Goal: Entertainment & Leisure: Consume media (video, audio)

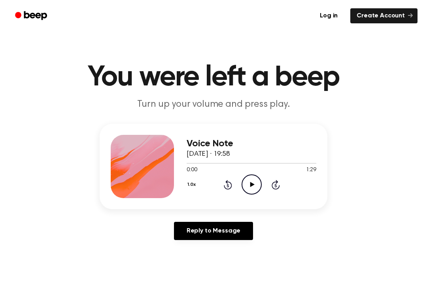
click at [251, 184] on icon at bounding box center [252, 184] width 4 height 5
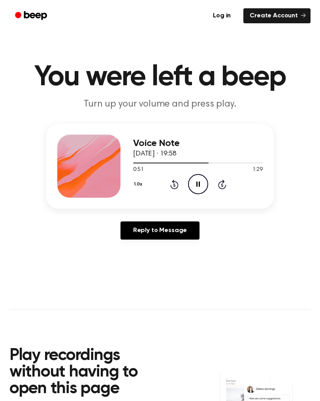
click at [199, 185] on icon at bounding box center [198, 184] width 4 height 5
click at [200, 187] on icon "Play Audio" at bounding box center [198, 184] width 20 height 20
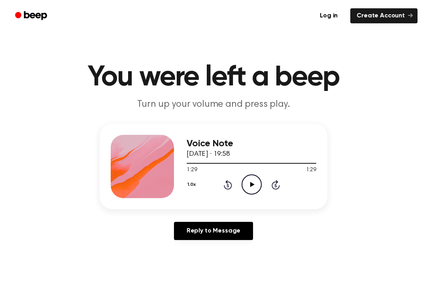
click at [253, 183] on icon "Play Audio" at bounding box center [251, 184] width 20 height 20
click at [254, 188] on icon "Play Audio" at bounding box center [251, 184] width 20 height 20
click at [253, 186] on icon "Play Audio" at bounding box center [251, 184] width 20 height 20
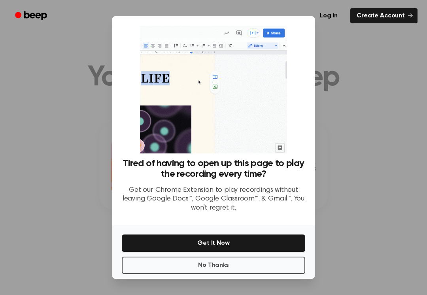
click at [242, 267] on button "No Thanks" at bounding box center [213, 264] width 183 height 17
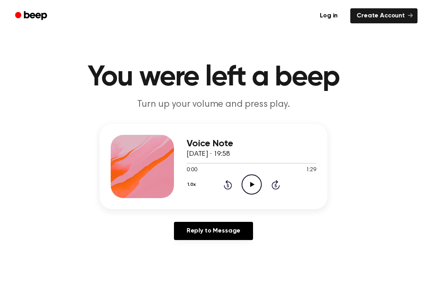
click at [252, 187] on icon "Play Audio" at bounding box center [251, 184] width 20 height 20
click at [261, 185] on div "1.0x Rewind 5 seconds Pause Audio Skip 5 seconds" at bounding box center [251, 184] width 130 height 20
click at [252, 184] on icon at bounding box center [252, 184] width 4 height 5
click at [250, 188] on icon "Play Audio" at bounding box center [251, 184] width 20 height 20
click at [250, 183] on icon at bounding box center [252, 184] width 4 height 5
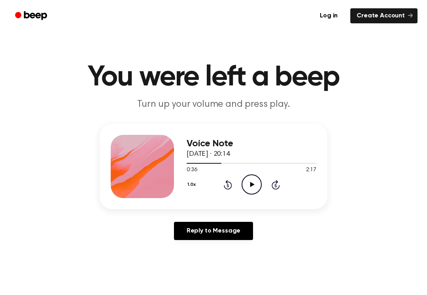
click at [253, 187] on icon "Play Audio" at bounding box center [251, 184] width 20 height 20
click at [225, 184] on icon "Rewind 5 seconds" at bounding box center [227, 184] width 9 height 10
click at [227, 184] on icon at bounding box center [228, 184] width 8 height 9
click at [229, 187] on icon "Rewind 5 seconds" at bounding box center [227, 184] width 9 height 10
click at [226, 190] on div "1.0x Rewind 5 seconds Pause Audio Skip 5 seconds" at bounding box center [251, 184] width 130 height 20
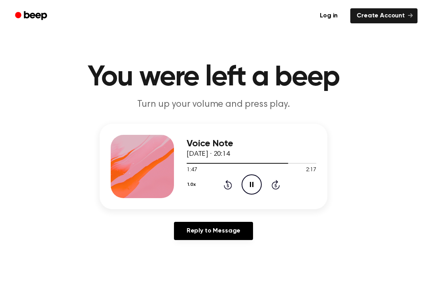
click at [226, 190] on div "1.0x Rewind 5 seconds Pause Audio Skip 5 seconds" at bounding box center [251, 184] width 130 height 20
click at [224, 190] on div "1.0x Rewind 5 seconds Pause Audio Skip 5 seconds" at bounding box center [251, 184] width 130 height 20
click at [226, 188] on icon at bounding box center [228, 184] width 8 height 9
click at [229, 188] on icon at bounding box center [228, 184] width 8 height 9
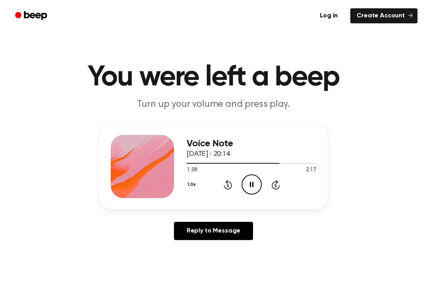
click at [229, 188] on icon "Rewind 5 seconds" at bounding box center [227, 184] width 9 height 10
click at [229, 189] on icon at bounding box center [228, 184] width 8 height 9
click at [228, 190] on div "1.0x Rewind 5 seconds Pause Audio Skip 5 seconds" at bounding box center [251, 184] width 130 height 20
click at [230, 189] on icon "Rewind 5 seconds" at bounding box center [227, 184] width 9 height 10
click at [231, 189] on icon "Rewind 5 seconds" at bounding box center [227, 184] width 9 height 10
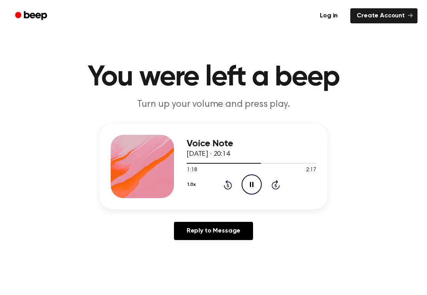
click at [231, 190] on div "1.0x Rewind 5 seconds Pause Audio Skip 5 seconds" at bounding box center [251, 184] width 130 height 20
click at [230, 186] on icon "Rewind 5 seconds" at bounding box center [227, 184] width 9 height 10
click at [234, 189] on div "1.0x Rewind 5 seconds Pause Audio Skip 5 seconds" at bounding box center [251, 184] width 130 height 20
click at [233, 189] on div "1.0x Rewind 5 seconds Pause Audio Skip 5 seconds" at bounding box center [251, 184] width 130 height 20
click at [231, 185] on icon at bounding box center [228, 184] width 8 height 9
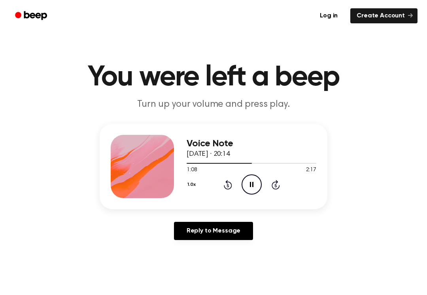
click at [231, 184] on icon at bounding box center [228, 184] width 8 height 9
click at [233, 185] on div "1.0x Rewind 5 seconds Pause Audio Skip 5 seconds" at bounding box center [251, 184] width 130 height 20
click at [231, 186] on icon at bounding box center [228, 184] width 8 height 9
click at [234, 190] on div "1.0x Rewind 5 seconds Pause Audio Skip 5 seconds" at bounding box center [251, 184] width 130 height 20
click at [235, 188] on div "1.0x Rewind 5 seconds Pause Audio Skip 5 seconds" at bounding box center [251, 184] width 130 height 20
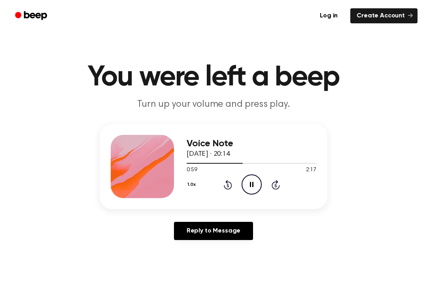
click at [237, 187] on div "1.0x Rewind 5 seconds Pause Audio Skip 5 seconds" at bounding box center [251, 184] width 130 height 20
click at [233, 190] on div "1.0x Rewind 5 seconds Pause Audio Skip 5 seconds" at bounding box center [251, 184] width 130 height 20
click at [231, 190] on div "1.0x Rewind 5 seconds Pause Audio Skip 5 seconds" at bounding box center [251, 184] width 130 height 20
click at [232, 187] on div "1.0x Rewind 5 seconds Pause Audio Skip 5 seconds" at bounding box center [251, 184] width 130 height 20
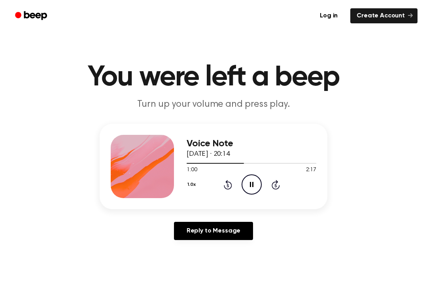
click at [230, 187] on icon at bounding box center [228, 184] width 8 height 9
click at [230, 186] on icon "Rewind 5 seconds" at bounding box center [227, 184] width 9 height 10
click at [227, 186] on icon "Rewind 5 seconds" at bounding box center [227, 184] width 9 height 10
click at [226, 185] on icon "Rewind 5 seconds" at bounding box center [227, 184] width 9 height 10
click at [226, 186] on icon "Rewind 5 seconds" at bounding box center [227, 184] width 9 height 10
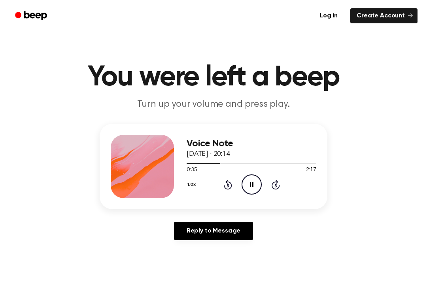
click at [227, 186] on icon at bounding box center [227, 185] width 2 height 3
click at [227, 187] on icon at bounding box center [227, 185] width 2 height 3
click at [227, 188] on icon "Rewind 5 seconds" at bounding box center [227, 184] width 9 height 10
click at [226, 186] on icon "Rewind 5 seconds" at bounding box center [227, 184] width 9 height 10
click at [226, 188] on icon "Rewind 5 seconds" at bounding box center [227, 184] width 9 height 10
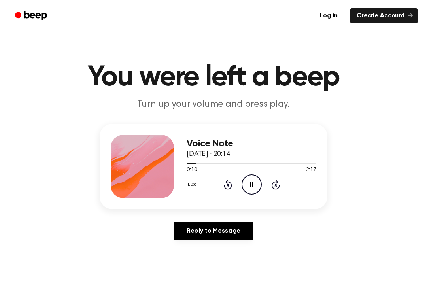
click at [225, 191] on div "1.0x Rewind 5 seconds Pause Audio Skip 5 seconds" at bounding box center [251, 184] width 130 height 20
click at [224, 187] on icon at bounding box center [228, 184] width 8 height 9
click at [223, 188] on icon "Rewind 5 seconds" at bounding box center [227, 184] width 9 height 10
click at [226, 188] on icon at bounding box center [228, 184] width 8 height 9
click at [224, 188] on icon "Rewind 5 seconds" at bounding box center [227, 184] width 9 height 10
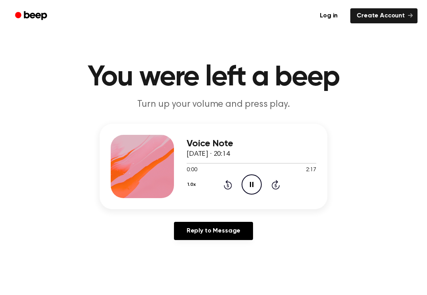
click at [248, 186] on icon "Pause Audio" at bounding box center [251, 184] width 20 height 20
click at [252, 185] on icon at bounding box center [252, 184] width 4 height 5
